Goal: Information Seeking & Learning: Learn about a topic

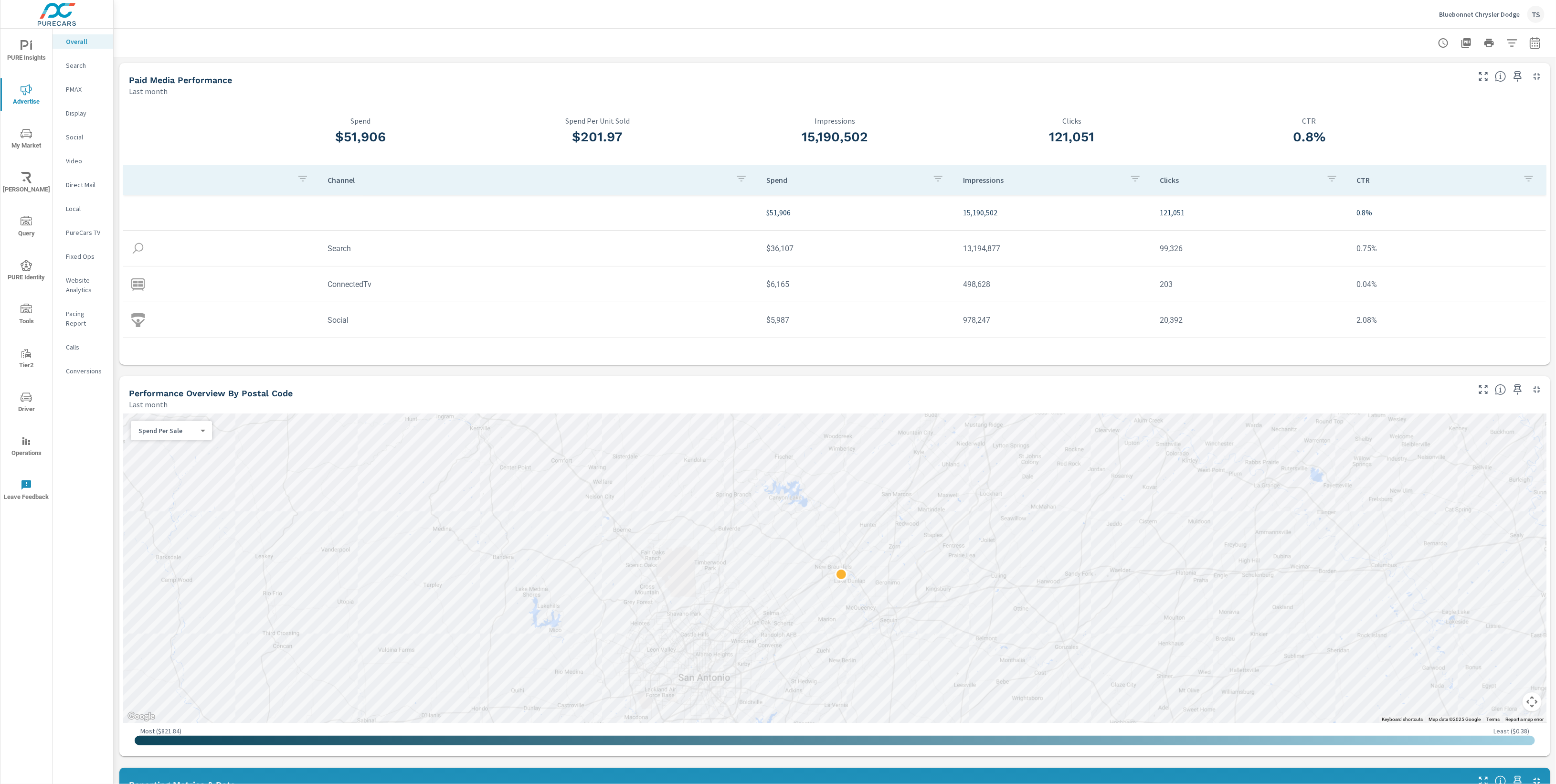
scroll to position [39, 0]
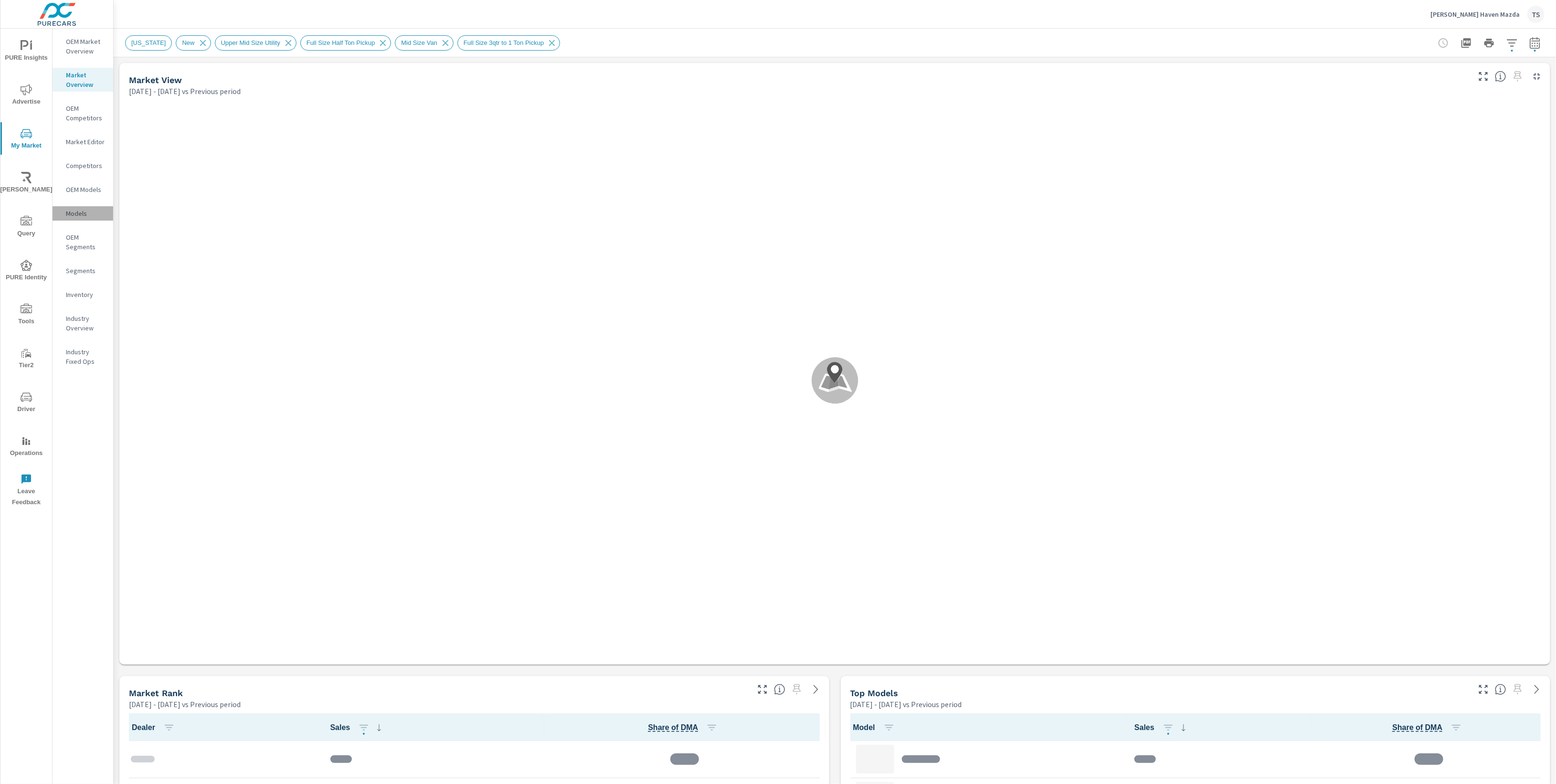
click at [74, 211] on p "Models" at bounding box center [86, 213] width 40 height 10
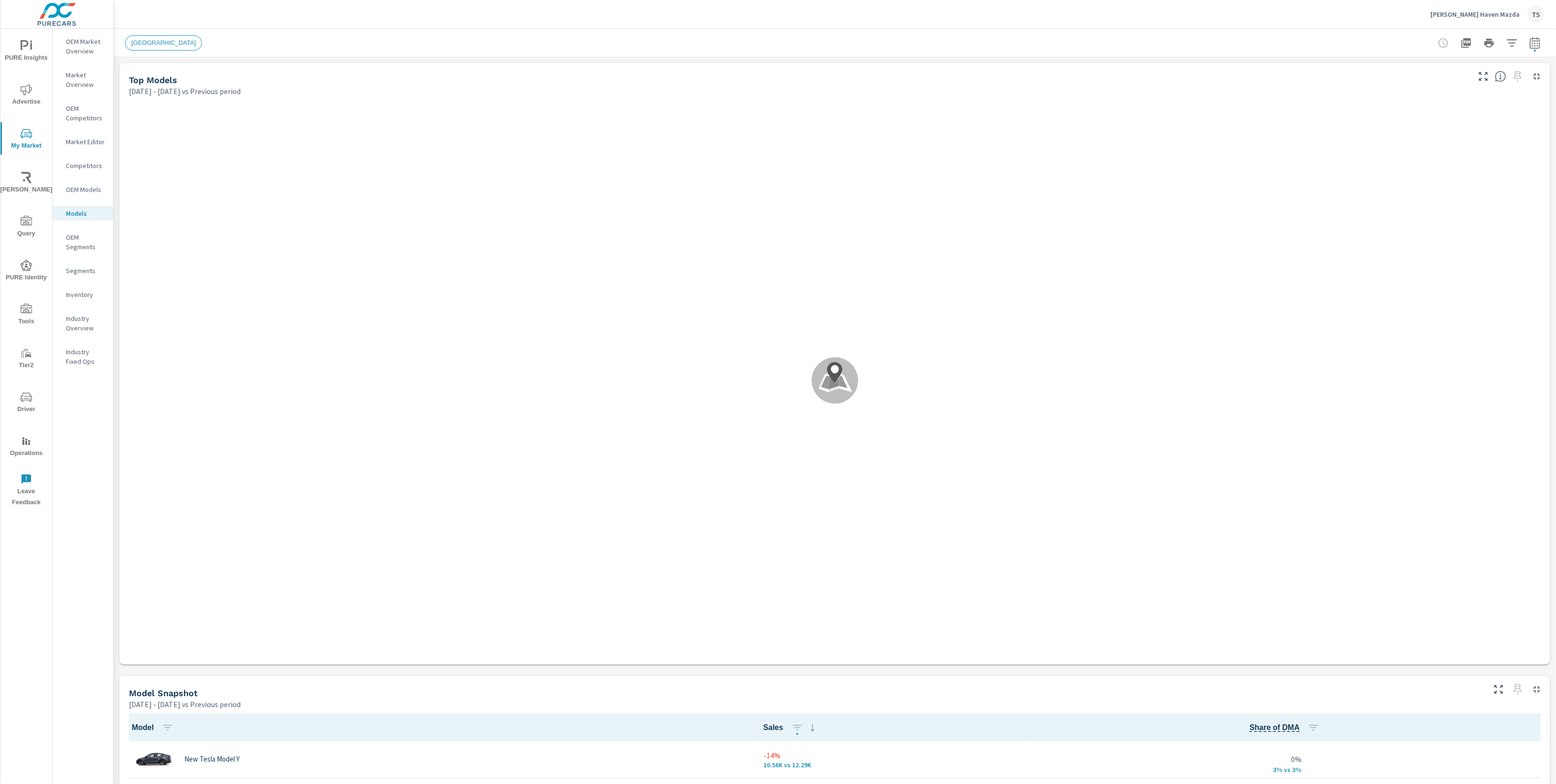
click at [98, 85] on p "Market Overview" at bounding box center [86, 80] width 40 height 19
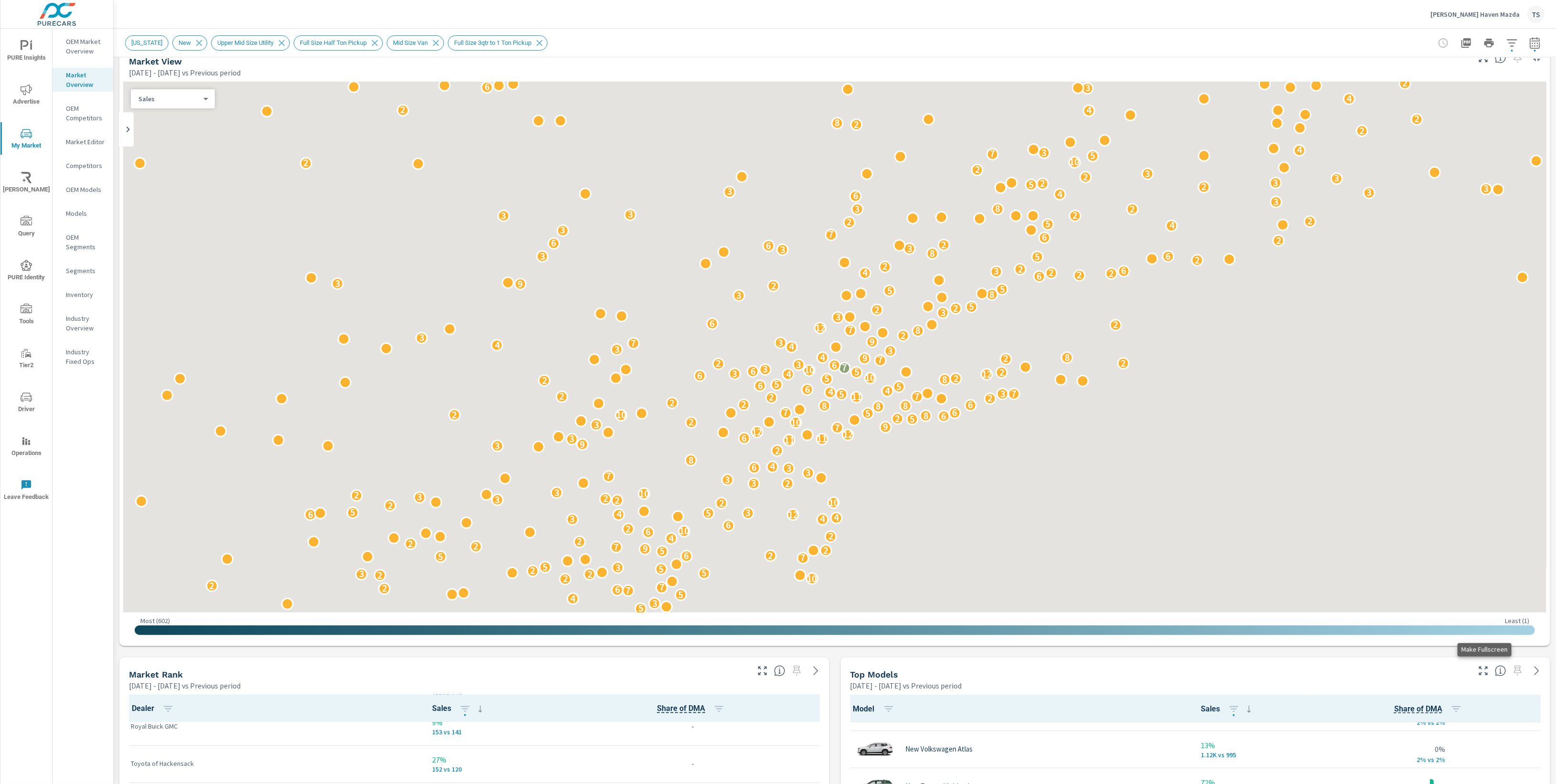
click at [1487, 668] on icon "button" at bounding box center [1483, 670] width 11 height 11
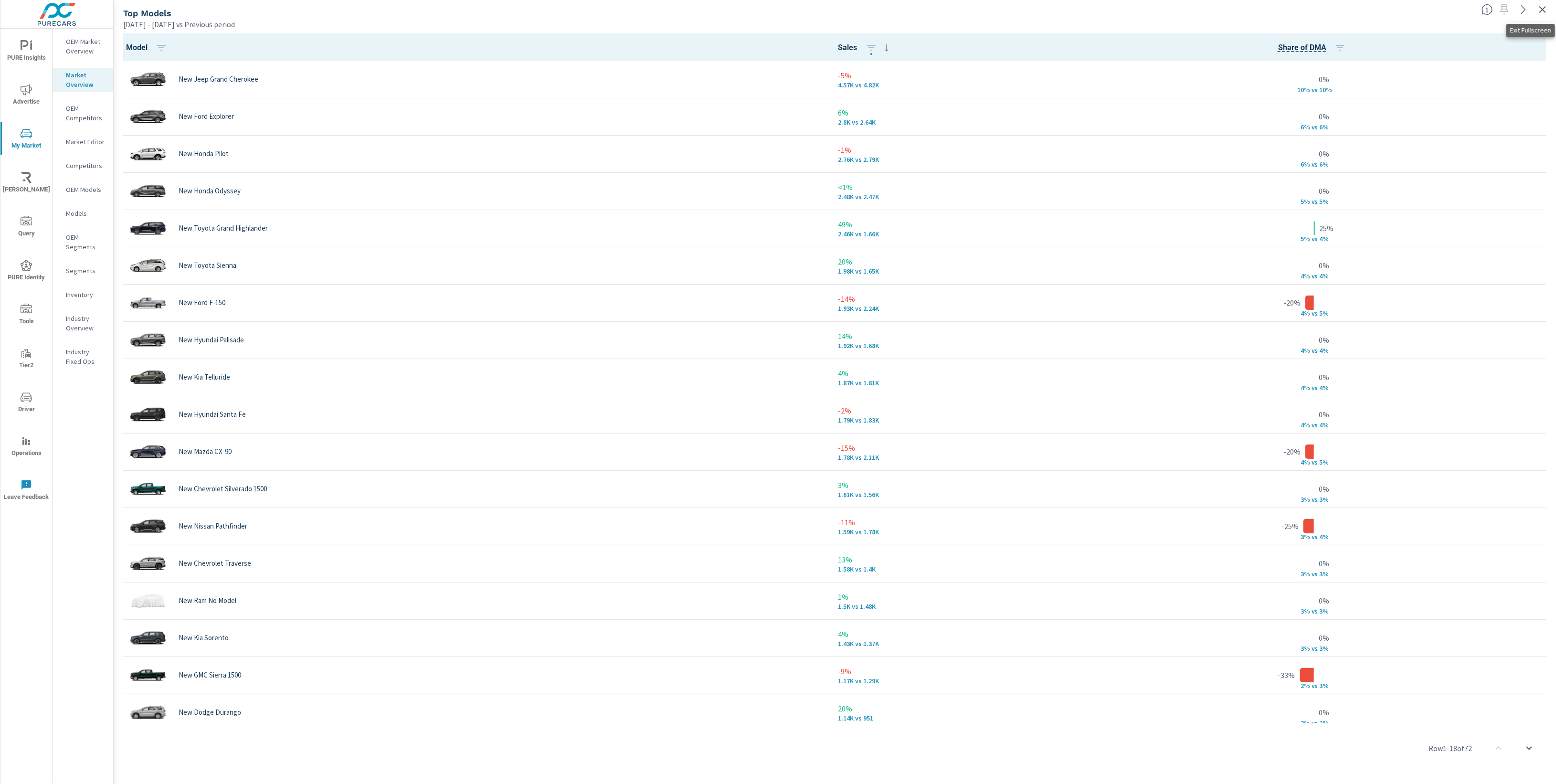
click at [1540, 9] on icon "button" at bounding box center [1542, 9] width 11 height 11
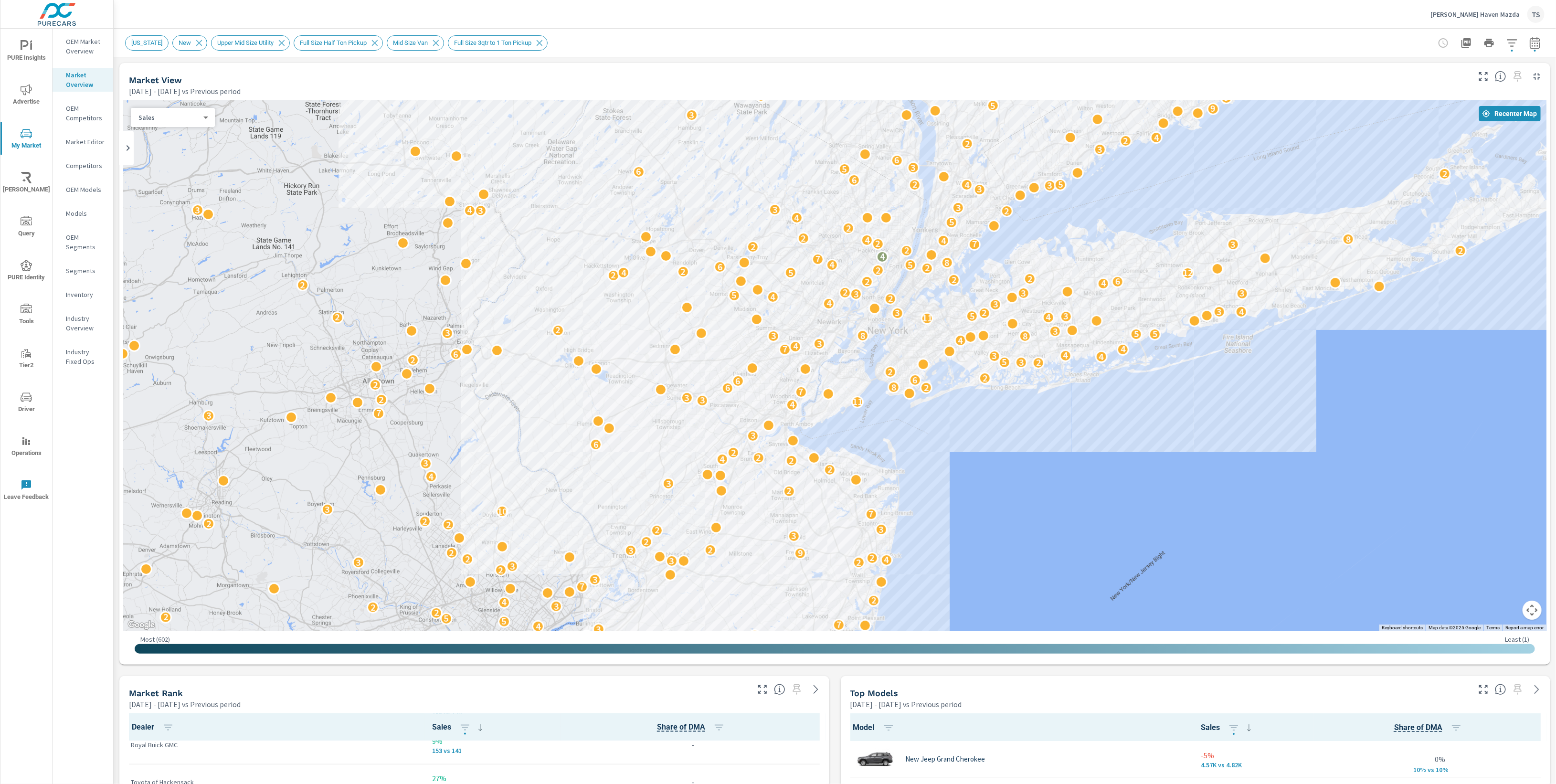
click at [1099, 78] on div "Market View" at bounding box center [798, 80] width 1339 height 11
click at [34, 47] on span "PURE Insights" at bounding box center [27, 51] width 46 height 24
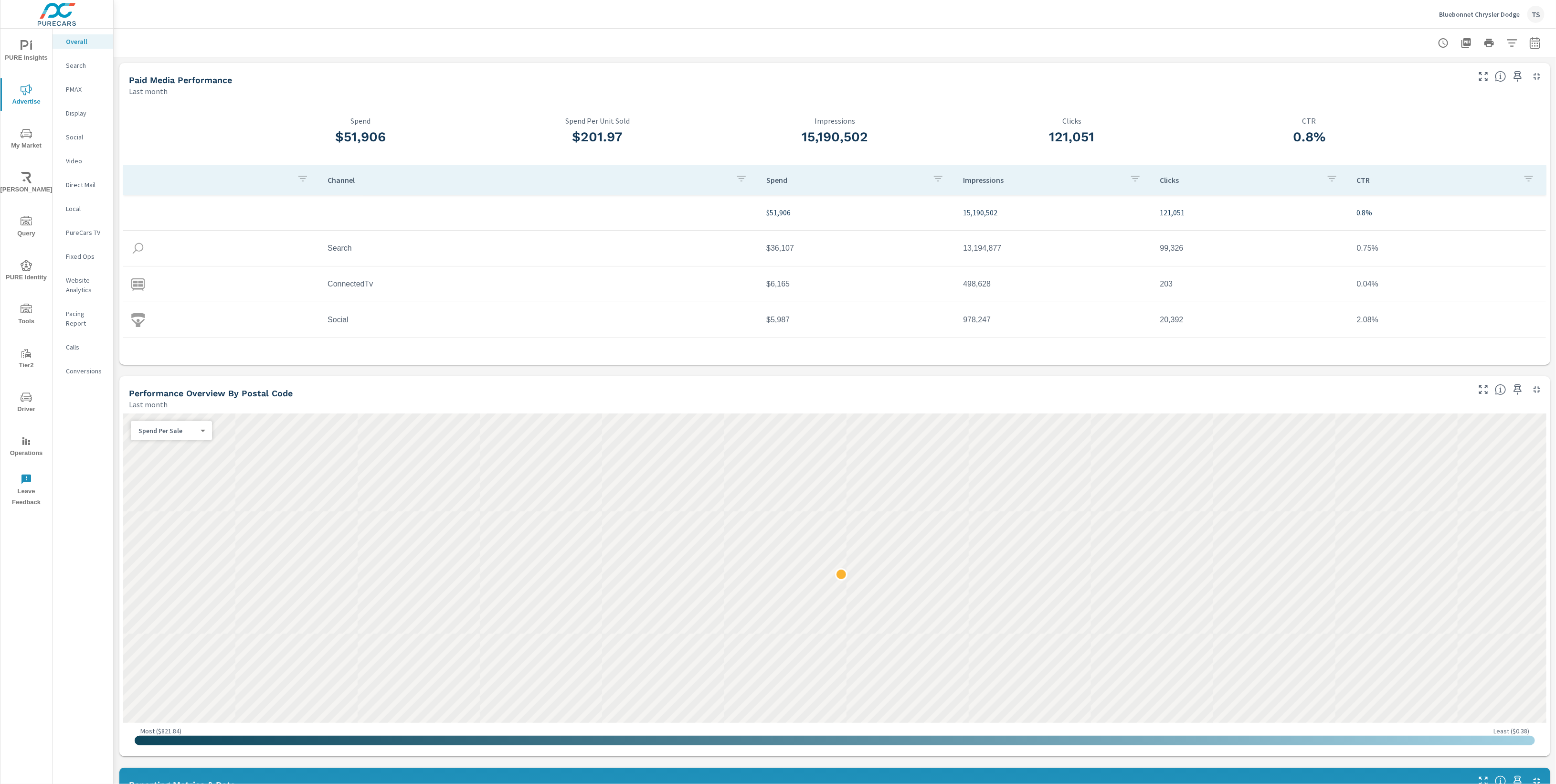
scroll to position [36, 0]
